Goal: Task Accomplishment & Management: Complete application form

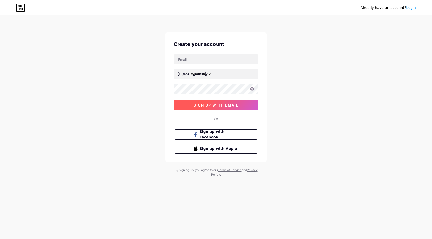
click at [224, 103] on span "sign up with email" at bounding box center [216, 105] width 45 height 4
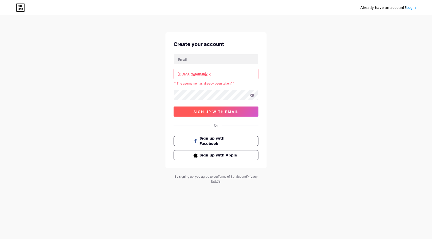
click at [214, 114] on span "sign up with email" at bounding box center [216, 112] width 45 height 4
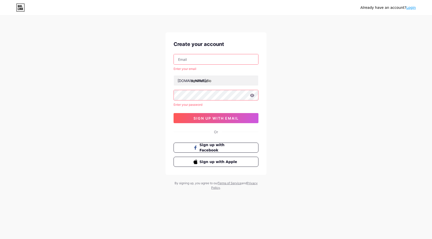
click at [190, 57] on input "text" at bounding box center [216, 59] width 84 height 10
type input "[EMAIL_ADDRESS][DOMAIN_NAME]"
click at [227, 120] on span "sign up with email" at bounding box center [216, 118] width 45 height 4
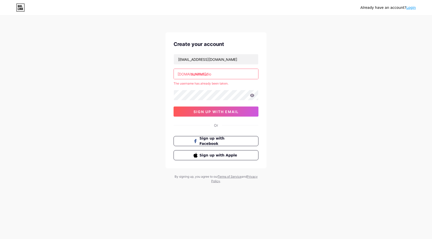
click at [200, 76] on input "zenithstudio" at bounding box center [216, 74] width 84 height 10
click at [202, 74] on input "zenithstudio" at bounding box center [216, 74] width 84 height 10
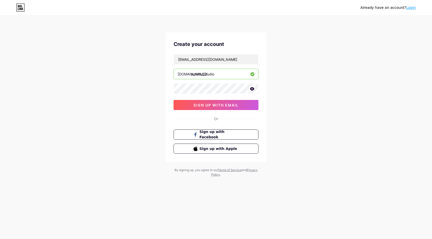
click at [205, 75] on input "zenith__studio" at bounding box center [216, 74] width 84 height 10
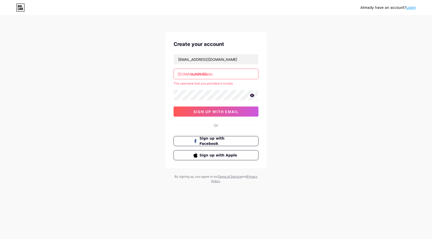
click at [204, 75] on input "zenith-studio" at bounding box center [216, 74] width 84 height 10
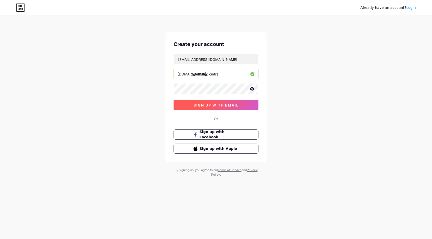
type input "zenithstudioinfra"
click at [204, 104] on span "sign up with email" at bounding box center [216, 105] width 45 height 4
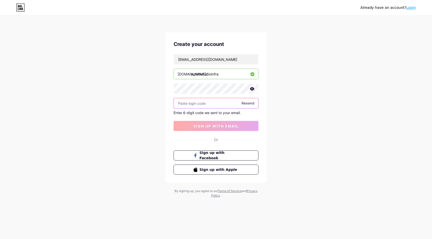
paste input "571217"
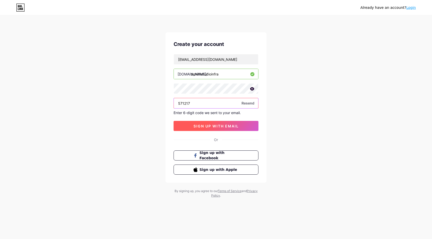
type input "571217"
click at [217, 126] on span "sign up with email" at bounding box center [216, 126] width 45 height 4
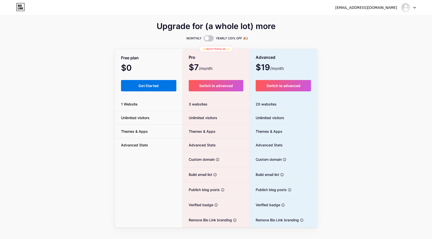
click at [142, 85] on span "Get Started" at bounding box center [149, 86] width 20 height 4
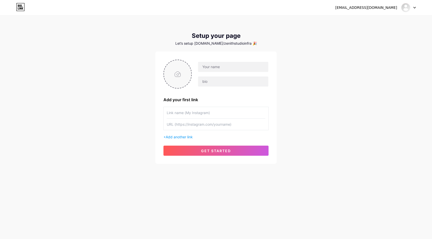
click at [180, 73] on input "file" at bounding box center [177, 74] width 27 height 28
type input "C:\fakepath\app icons-05.png"
click at [212, 68] on input "text" at bounding box center [233, 67] width 70 height 10
click at [215, 68] on input "zenith_studio" at bounding box center [233, 67] width 70 height 10
click at [218, 67] on input "zenith studio" at bounding box center [233, 67] width 70 height 10
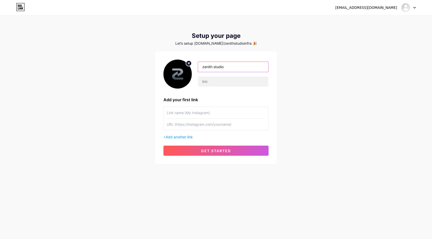
click at [218, 67] on input "zenith studio" at bounding box center [233, 67] width 70 height 10
type input "ZENITH STUDIO"
click at [216, 80] on input "text" at bounding box center [233, 82] width 70 height 10
paste input "The Chain-Agnostic PQC Layer"
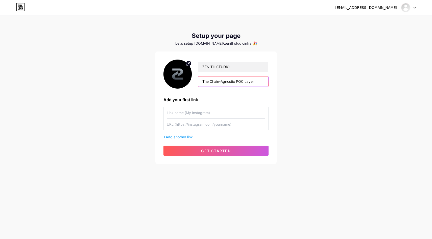
type input "The Chain-Agnostic PQC Layer"
click at [189, 113] on input "text" at bounding box center [216, 112] width 99 height 11
type input "Website"
click at [216, 125] on input "text" at bounding box center [216, 124] width 99 height 11
paste input "[URL][DOMAIN_NAME]"
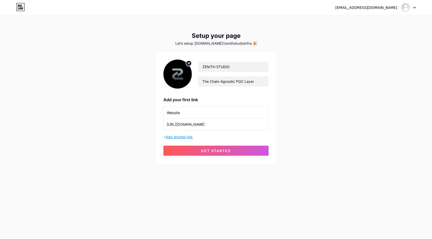
type input "[URL][DOMAIN_NAME]"
click at [177, 137] on span "Add another link" at bounding box center [179, 137] width 27 height 4
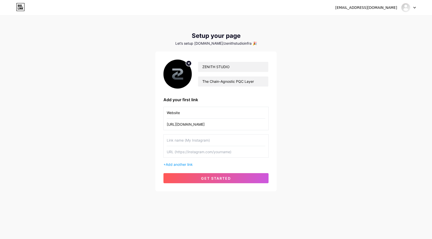
click at [184, 139] on input "text" at bounding box center [216, 140] width 99 height 11
type input "Whitepaper"
click at [187, 152] on input "text" at bounding box center [216, 151] width 99 height 11
paste input "[URL][DOMAIN_NAME]"
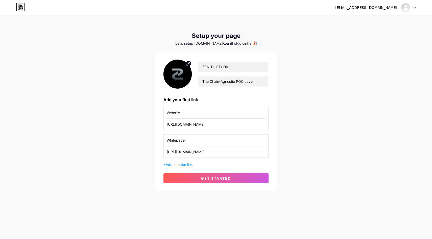
type input "[URL][DOMAIN_NAME]"
click at [180, 165] on span "Add another link" at bounding box center [179, 165] width 27 height 4
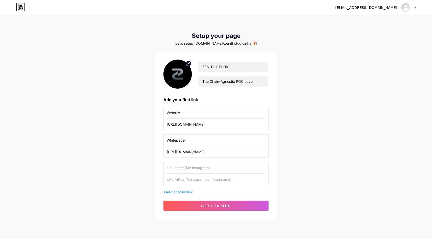
click at [180, 166] on input "text" at bounding box center [216, 167] width 99 height 11
type input "Twitter"
click at [186, 181] on input "text" at bounding box center [216, 179] width 99 height 11
paste input "[URL][DOMAIN_NAME]"
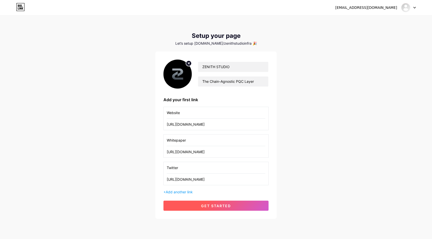
type input "[URL][DOMAIN_NAME]"
click at [216, 208] on button "get started" at bounding box center [216, 206] width 105 height 10
click at [218, 208] on span "get started" at bounding box center [216, 206] width 30 height 4
